Goal: Task Accomplishment & Management: Use online tool/utility

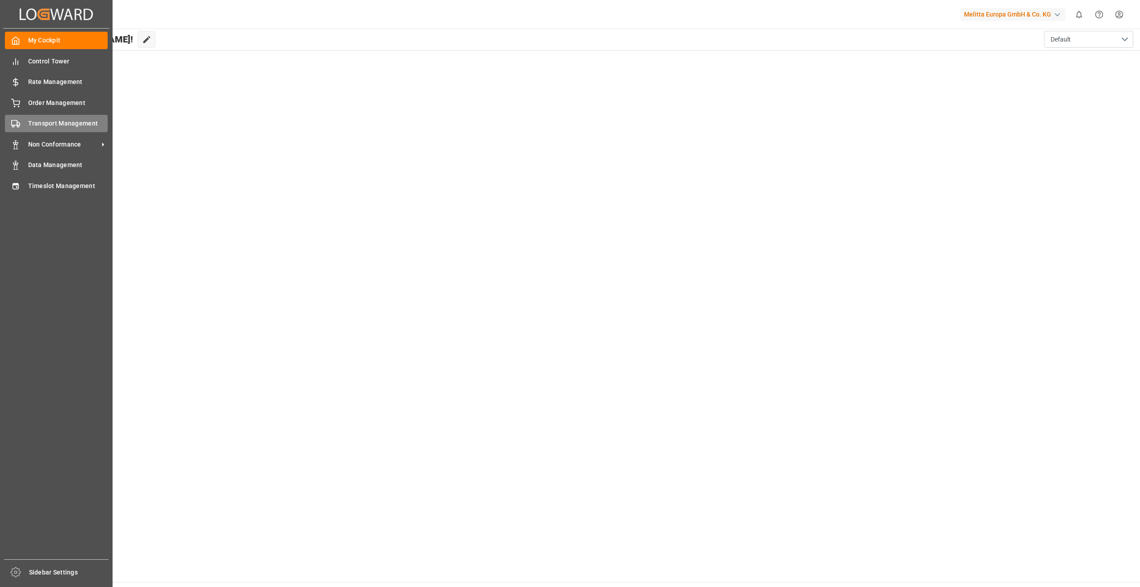
click at [55, 122] on span "Transport Management" at bounding box center [68, 123] width 80 height 9
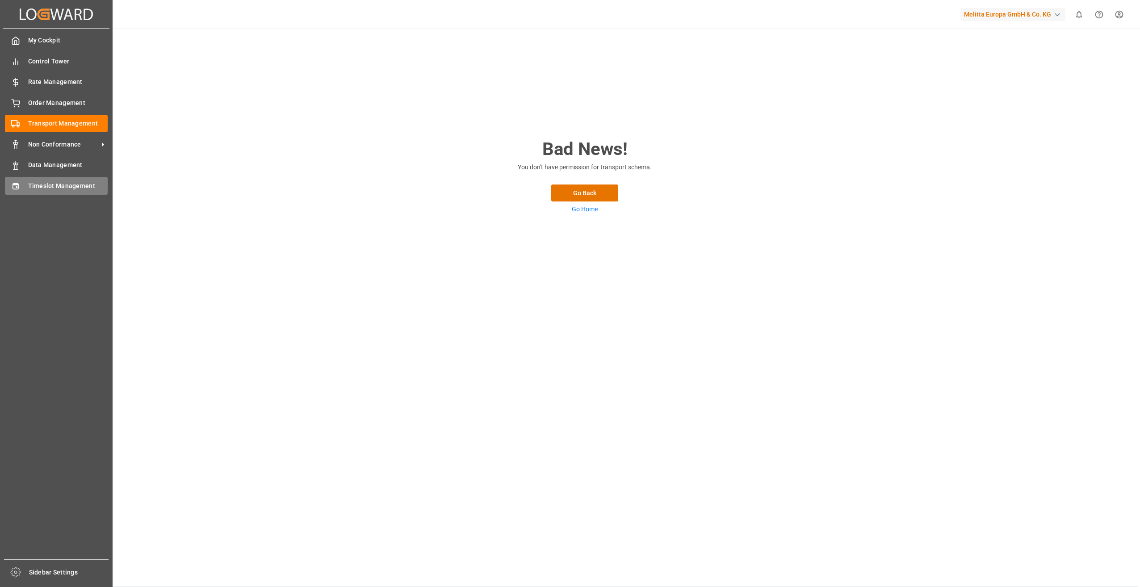
click at [80, 188] on span "Timeslot Management" at bounding box center [68, 185] width 80 height 9
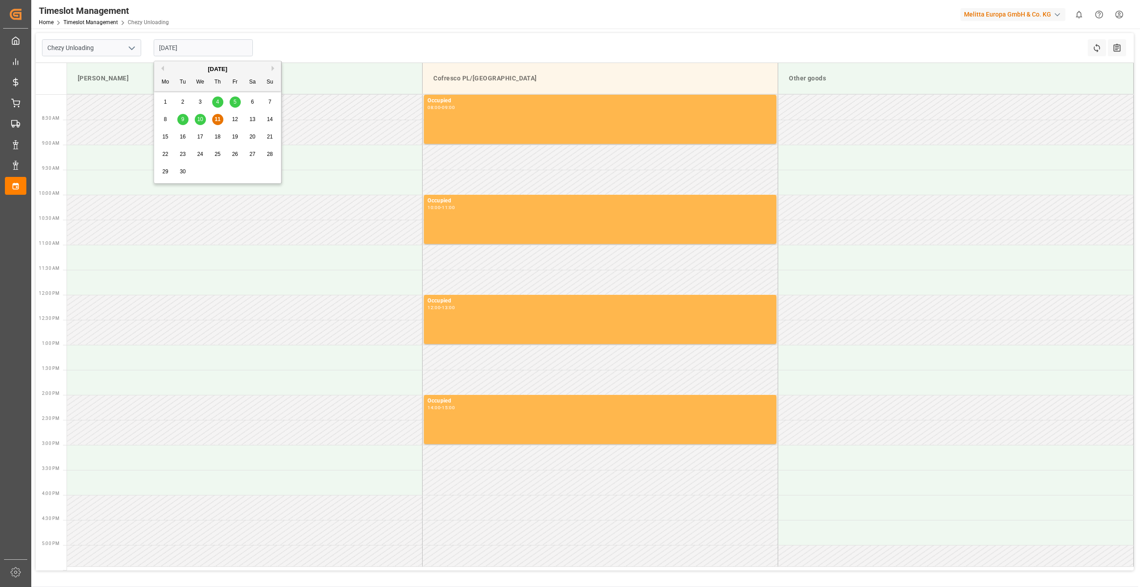
click at [202, 41] on input "[DATE]" at bounding box center [203, 47] width 99 height 17
click at [163, 139] on span "15" at bounding box center [165, 137] width 6 height 6
type input "[DATE]"
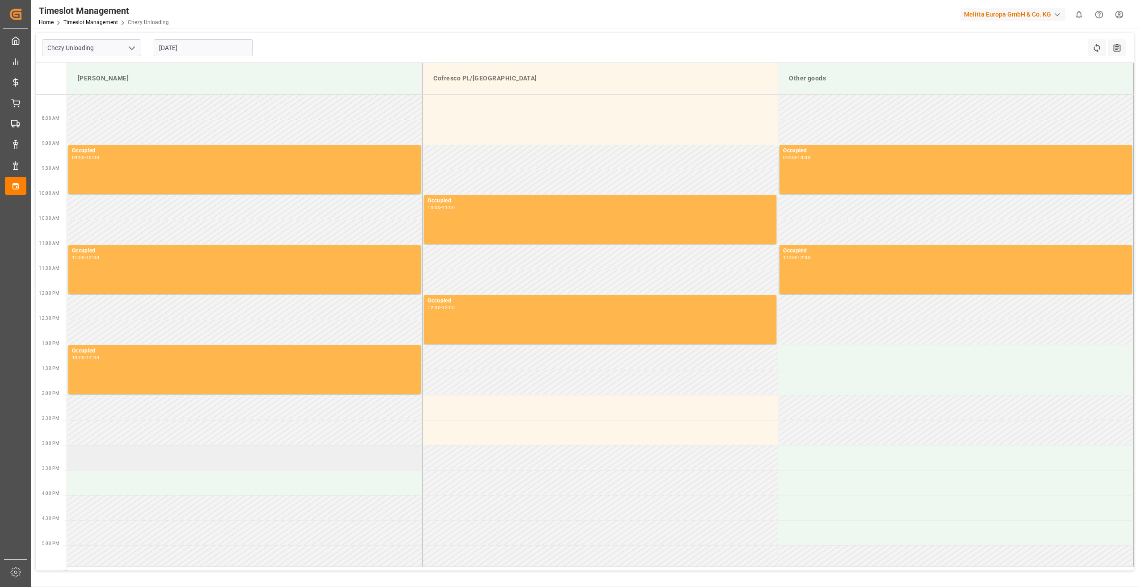
click at [223, 464] on td at bounding box center [245, 457] width 356 height 25
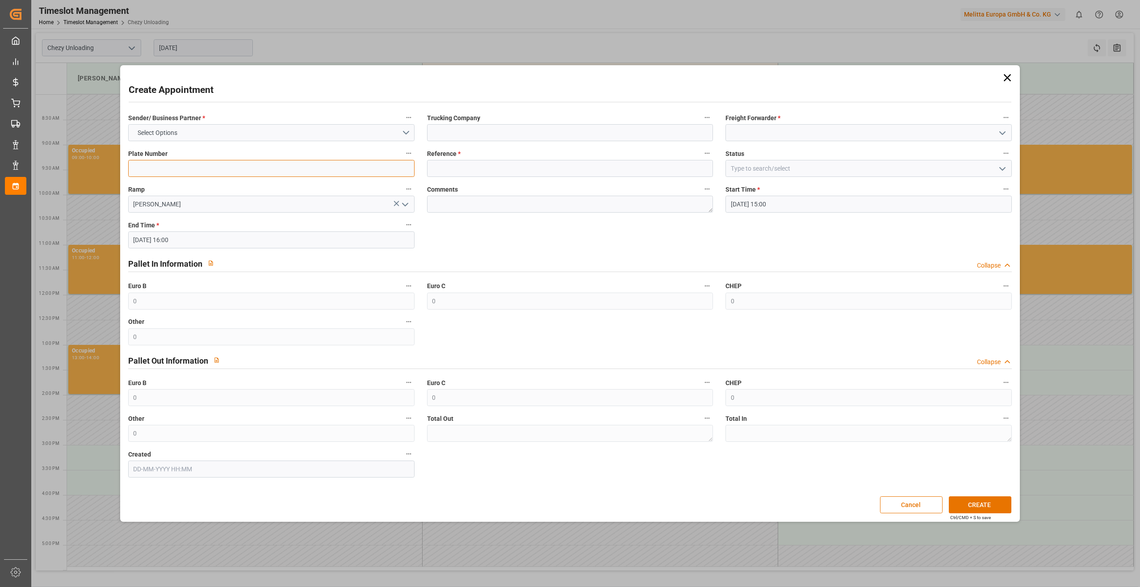
click at [200, 165] on input at bounding box center [271, 168] width 286 height 17
click at [206, 131] on button "Select Options" at bounding box center [271, 132] width 286 height 17
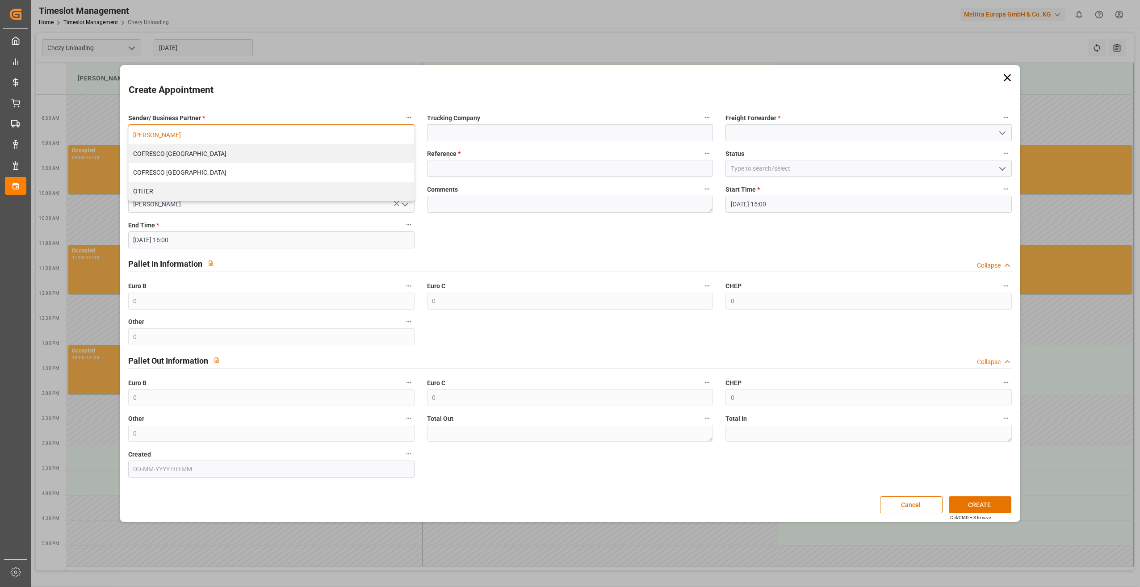
click at [199, 130] on div "[PERSON_NAME]" at bounding box center [271, 135] width 285 height 19
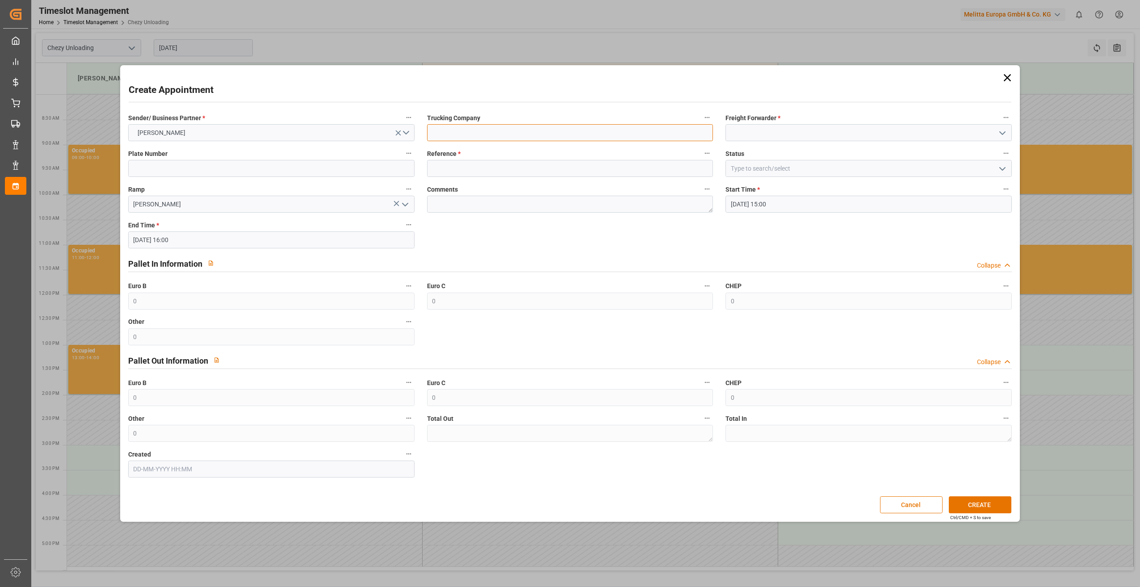
click at [473, 130] on input at bounding box center [570, 132] width 286 height 17
type input "lkw [PERSON_NAME]"
click at [763, 134] on input at bounding box center [868, 132] width 286 height 17
click at [783, 160] on div "LKW [PERSON_NAME]" at bounding box center [868, 152] width 285 height 20
type input "LKW [PERSON_NAME]"
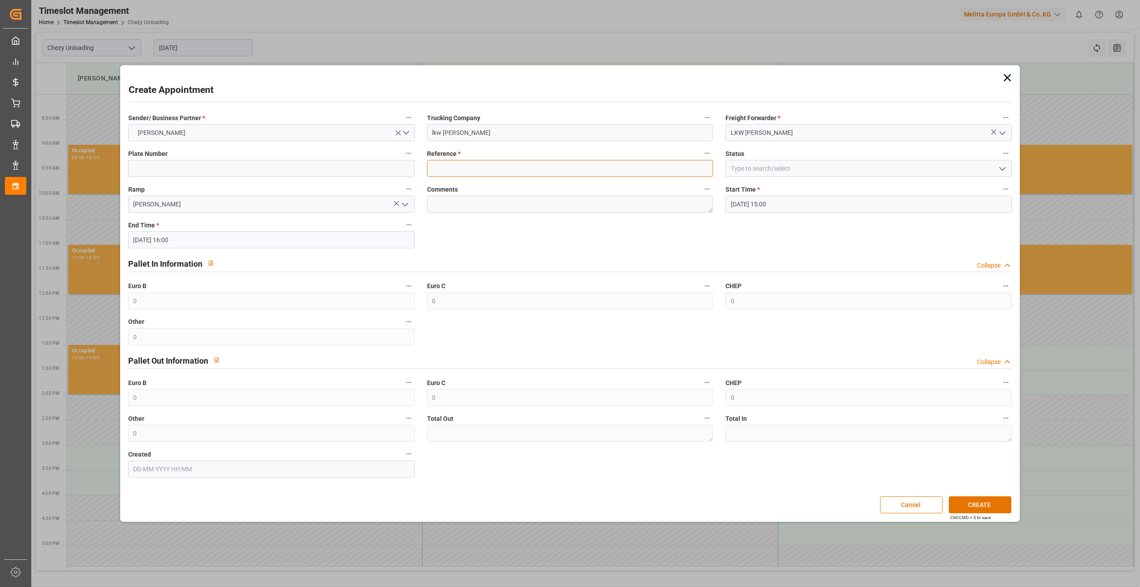
click at [469, 169] on input at bounding box center [570, 168] width 286 height 17
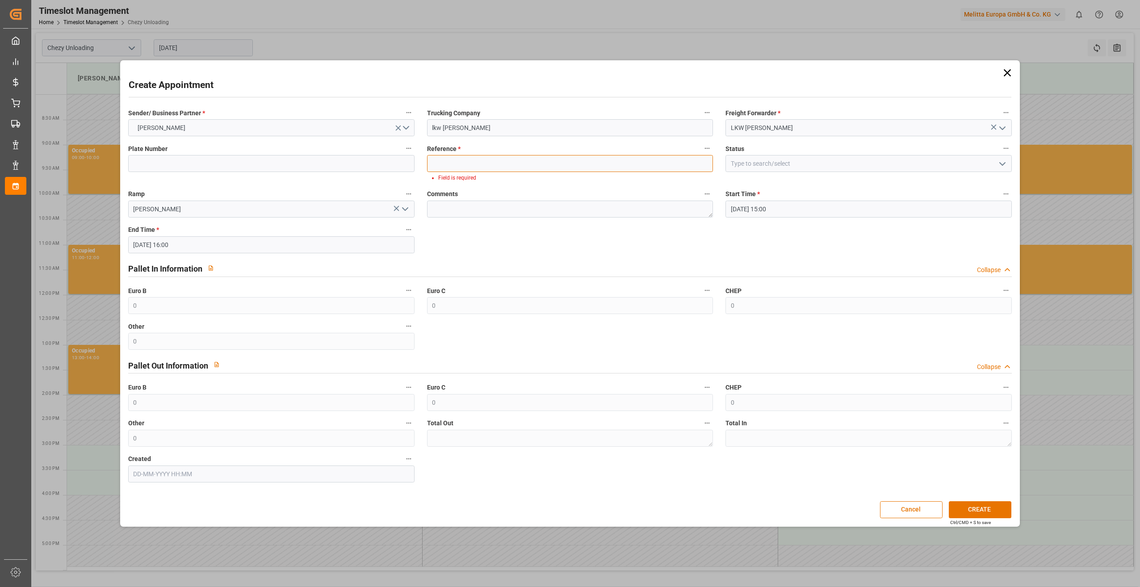
click at [441, 158] on input at bounding box center [570, 163] width 286 height 17
paste input "400052832"
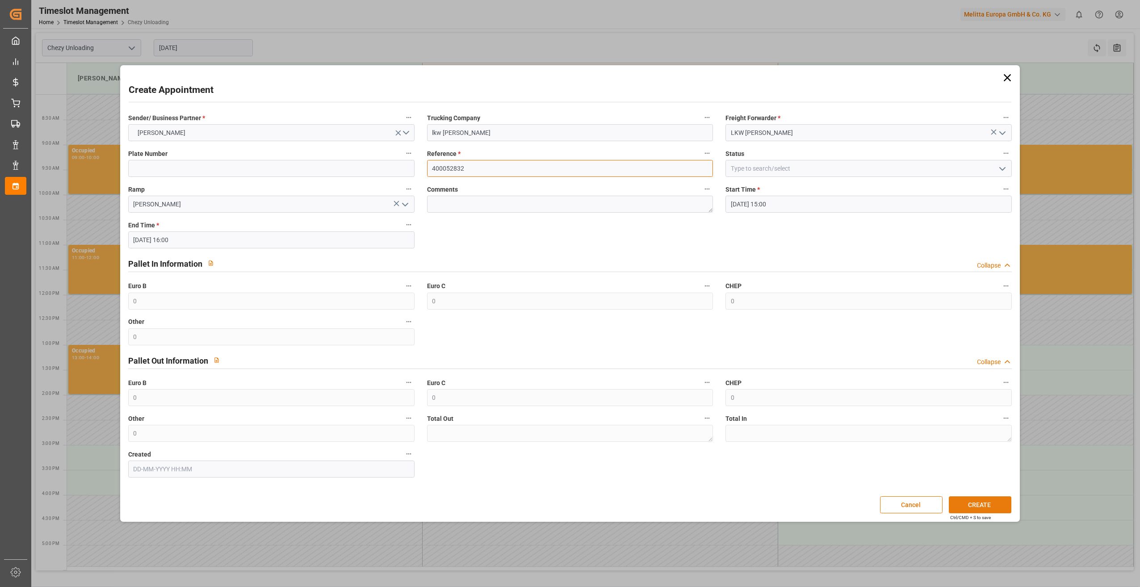
type input "400052832"
click at [991, 503] on button "CREATE" at bounding box center [980, 504] width 63 height 17
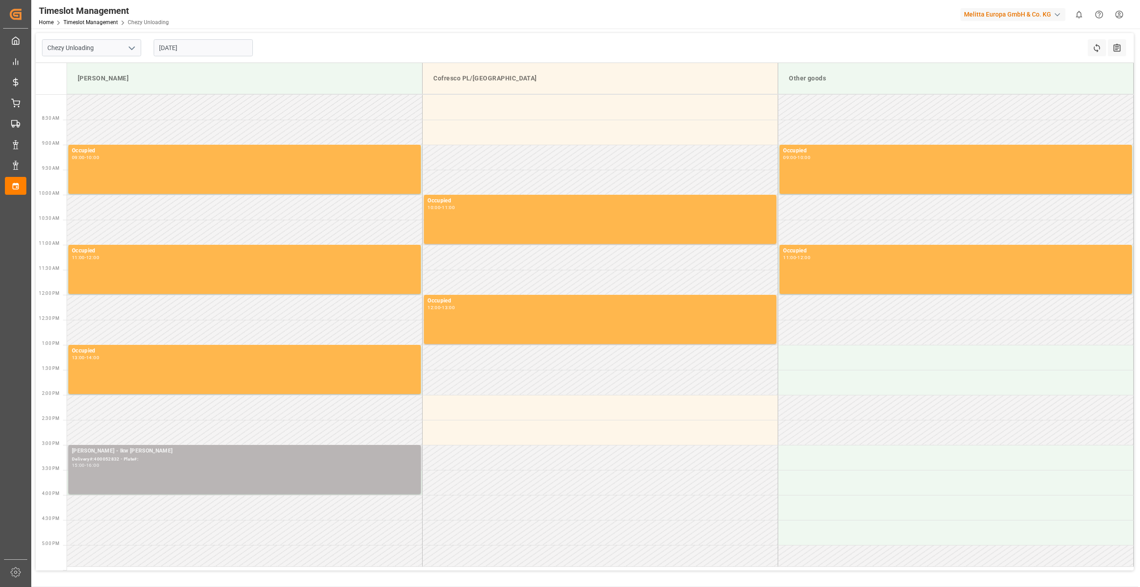
click at [286, 477] on div "[PERSON_NAME] - lkw [PERSON_NAME]#:400052832 - Plate#: 15:00 - 16:00" at bounding box center [244, 470] width 345 height 46
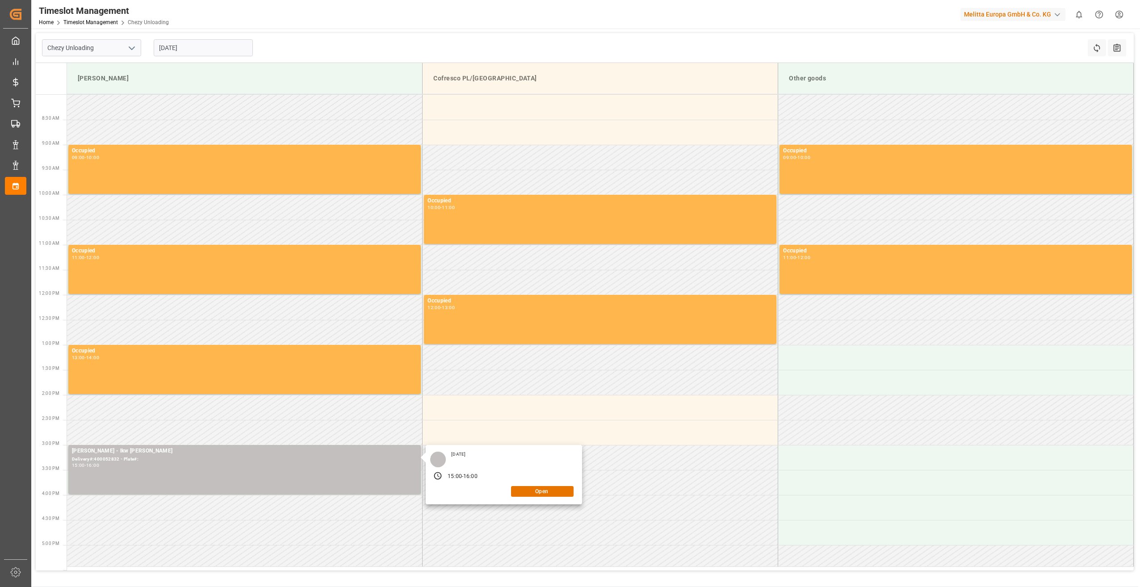
click at [522, 496] on div "[DATE] 15:00 - 16:00 Open" at bounding box center [504, 474] width 156 height 59
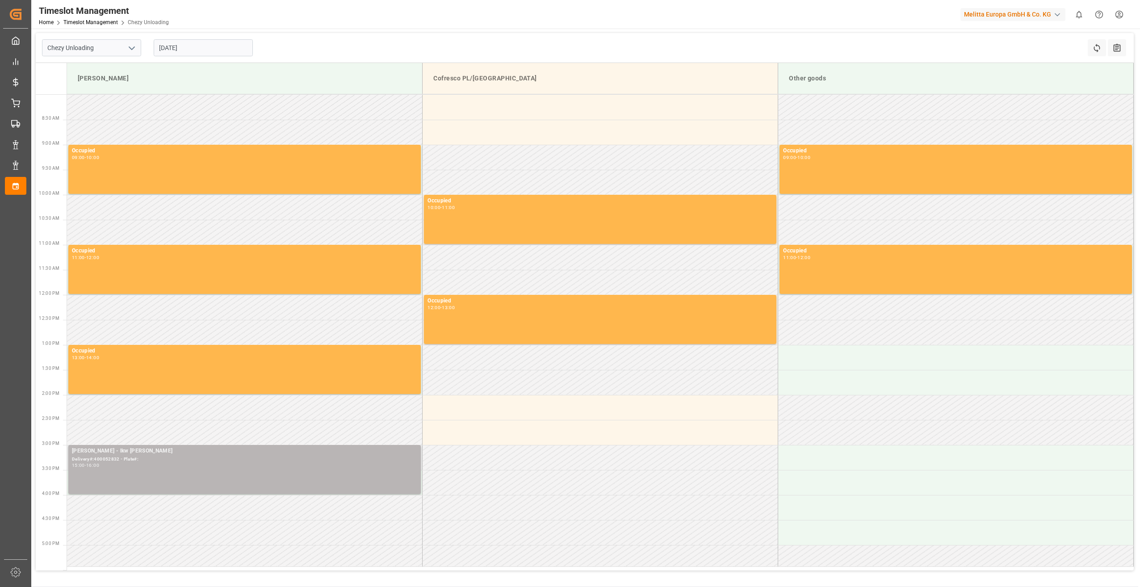
click at [246, 472] on div "[PERSON_NAME] - lkw [PERSON_NAME]#:400052832 - Plate#: 15:00 - 16:00" at bounding box center [244, 470] width 345 height 46
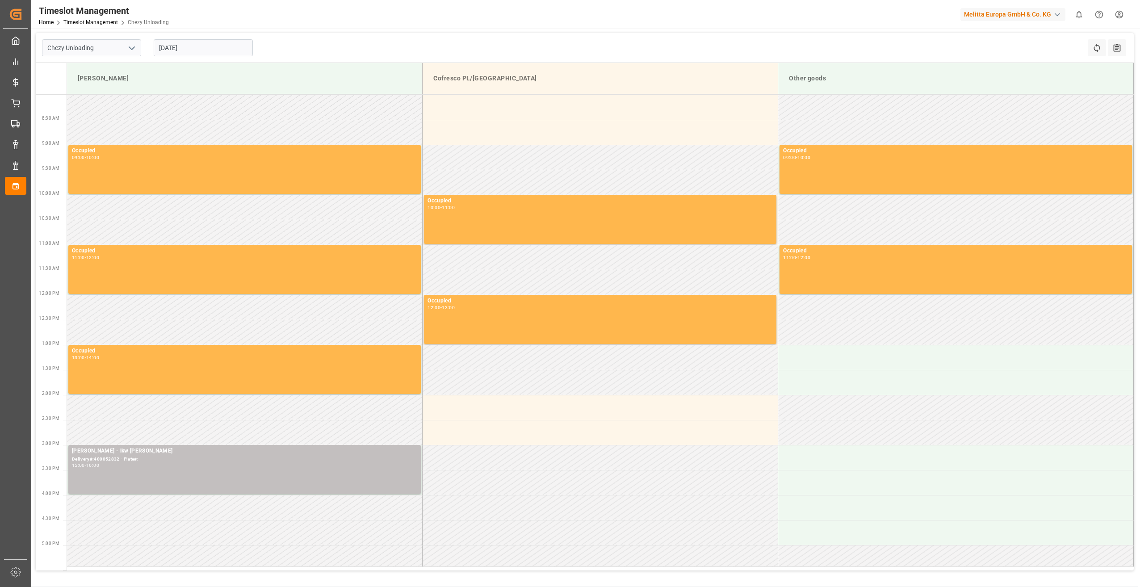
click at [246, 472] on div "[PERSON_NAME] - lkw [PERSON_NAME]#:400052832 - Plate#: 15:00 - 16:00" at bounding box center [244, 470] width 345 height 46
click at [543, 490] on button "Open" at bounding box center [542, 491] width 63 height 11
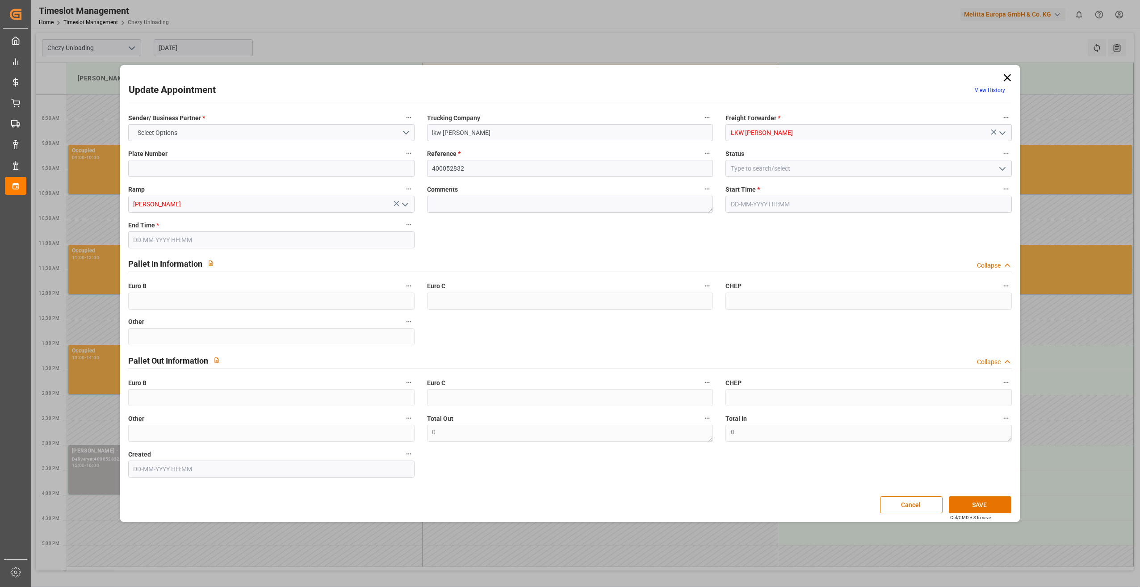
type input "[DATE] 15:00"
type input "[DATE] 16:00"
type input "[DATE] 11:31"
click at [834, 172] on input at bounding box center [868, 168] width 286 height 17
click at [1001, 168] on polyline "open menu" at bounding box center [1002, 169] width 5 height 3
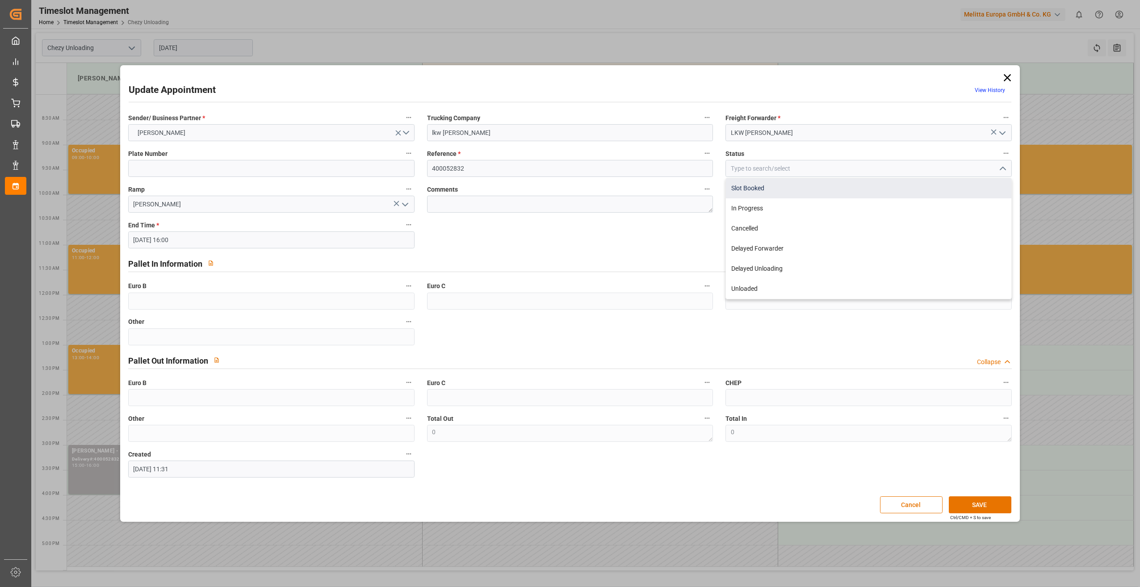
click at [851, 187] on div "Slot Booked" at bounding box center [868, 188] width 285 height 20
type input "Slot Booked"
click at [978, 507] on button "SAVE" at bounding box center [980, 504] width 63 height 17
